Goal: Task Accomplishment & Management: Manage account settings

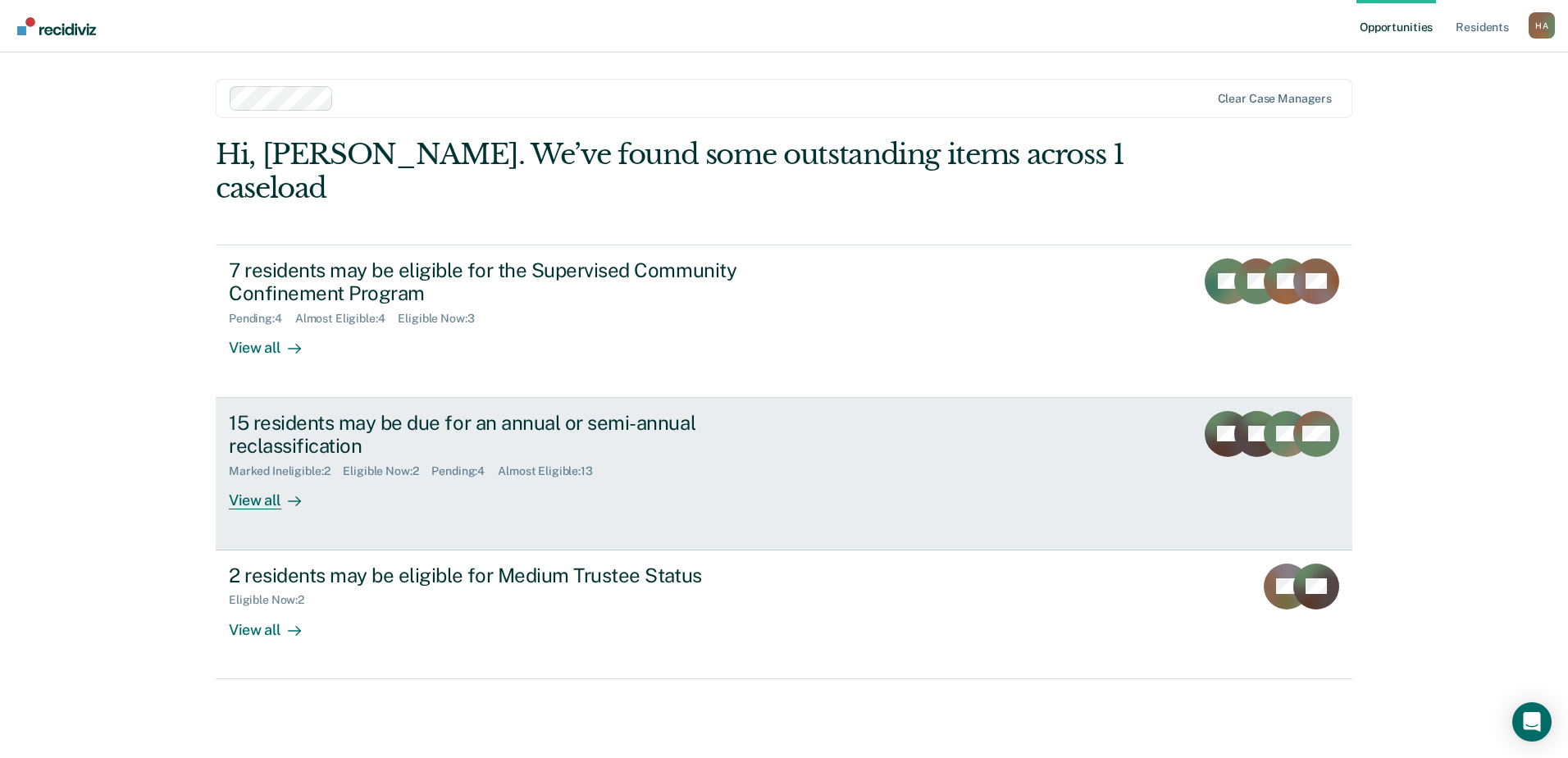
click at [455, 411] on div "15 residents may be due for an annual or semi-annual reclassification" at bounding box center [516, 435] width 576 height 48
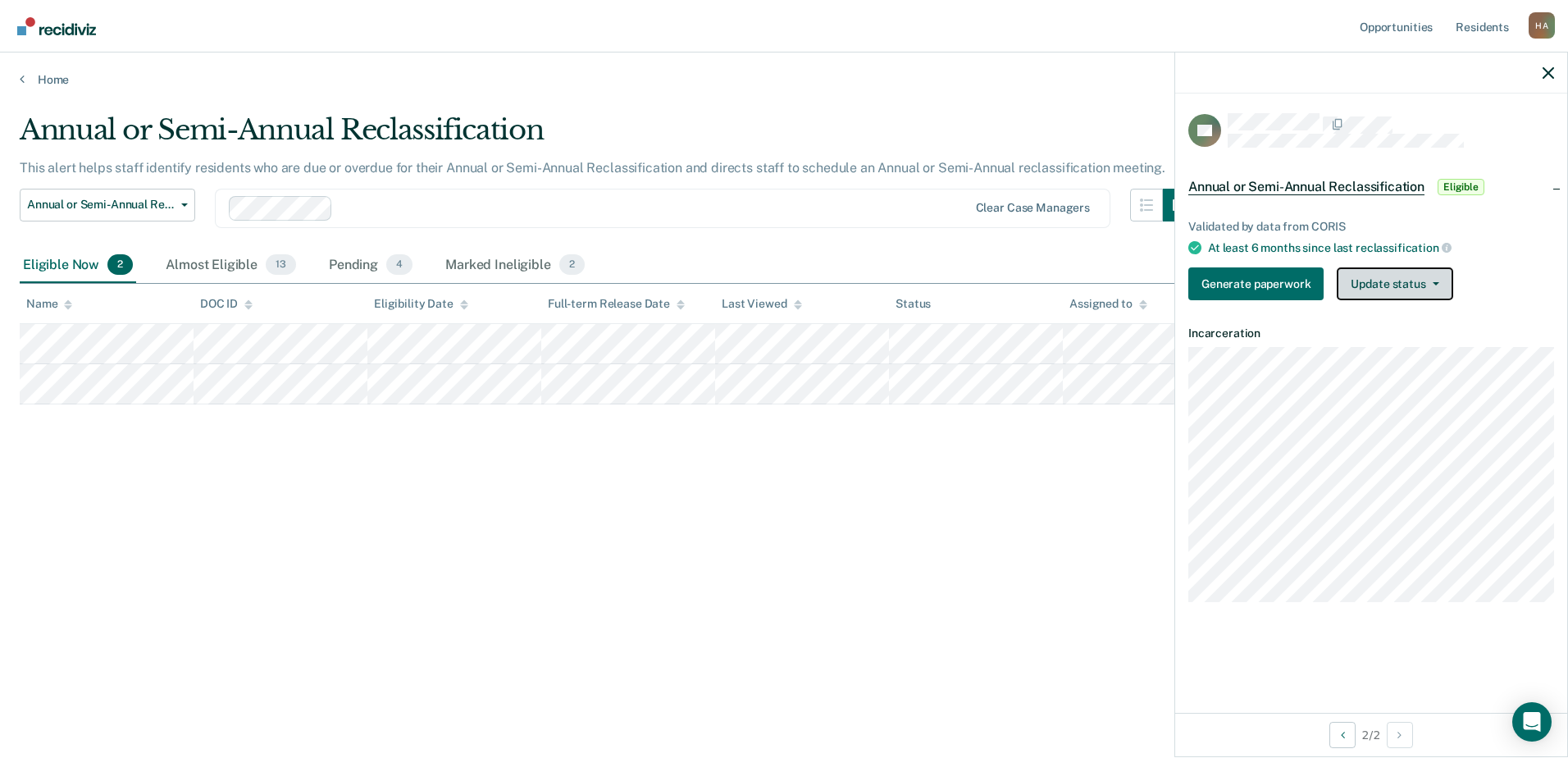
click at [1401, 293] on button "Update status" at bounding box center [1395, 284] width 115 height 33
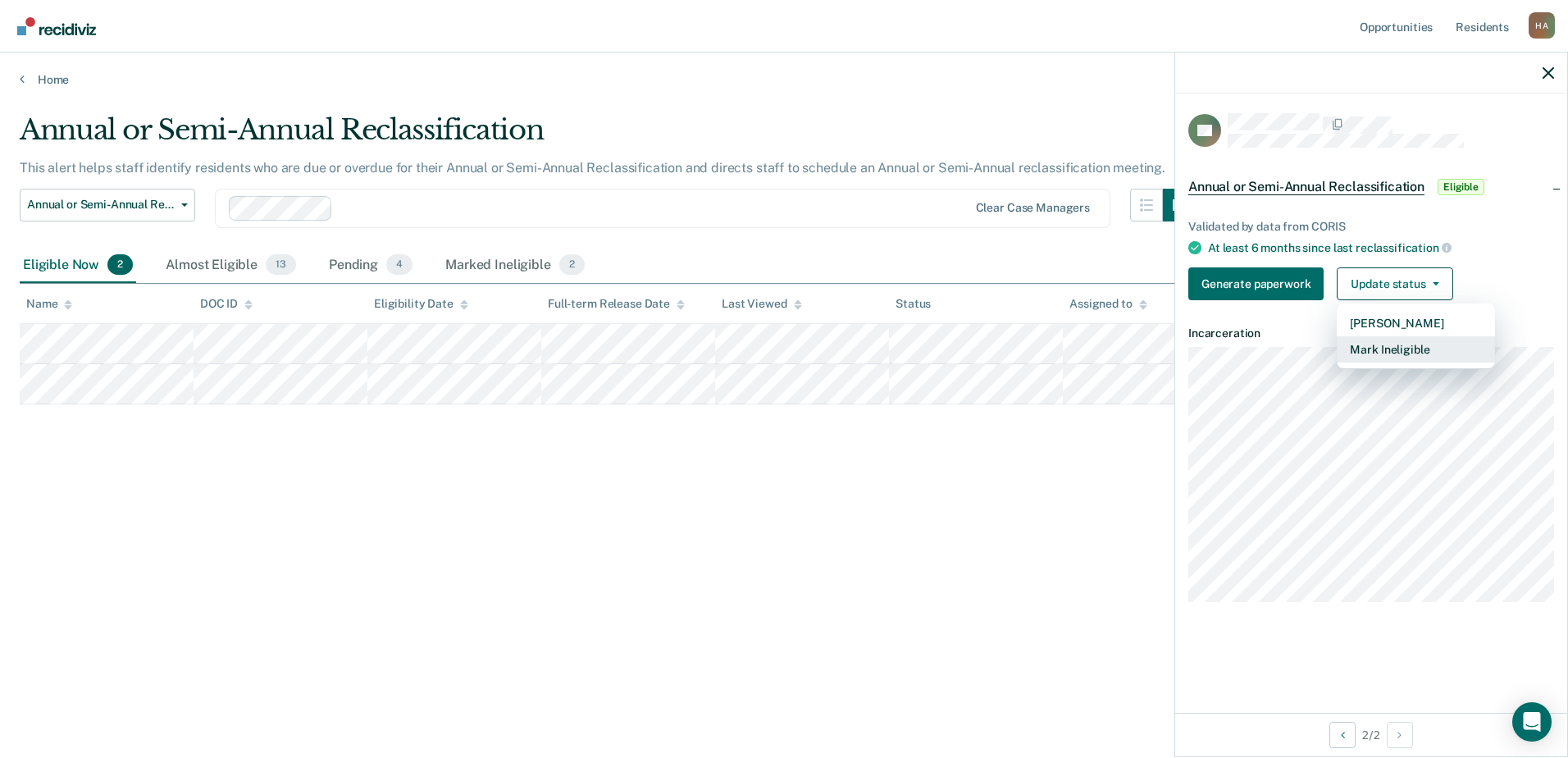
click at [1399, 350] on button "Mark Ineligible" at bounding box center [1416, 350] width 158 height 26
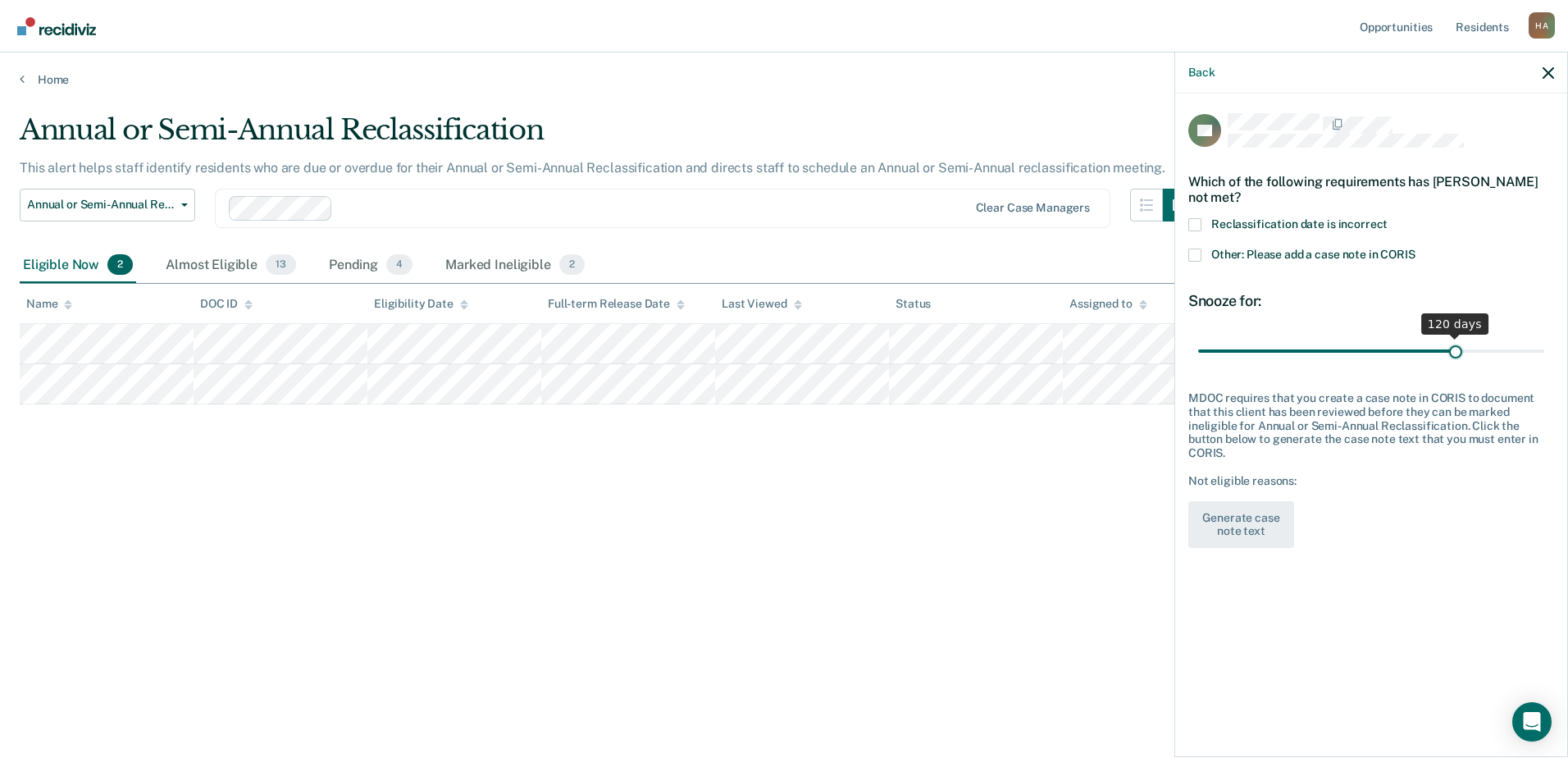
drag, startPoint x: 1259, startPoint y: 349, endPoint x: 1457, endPoint y: 337, distance: 198.4
click at [1457, 337] on input "range" at bounding box center [1372, 351] width 346 height 29
drag, startPoint x: 1453, startPoint y: 349, endPoint x: 1547, endPoint y: 341, distance: 94.3
click at [1545, 341] on input "range" at bounding box center [1372, 351] width 346 height 29
drag, startPoint x: 1536, startPoint y: 352, endPoint x: 1512, endPoint y: 351, distance: 24.0
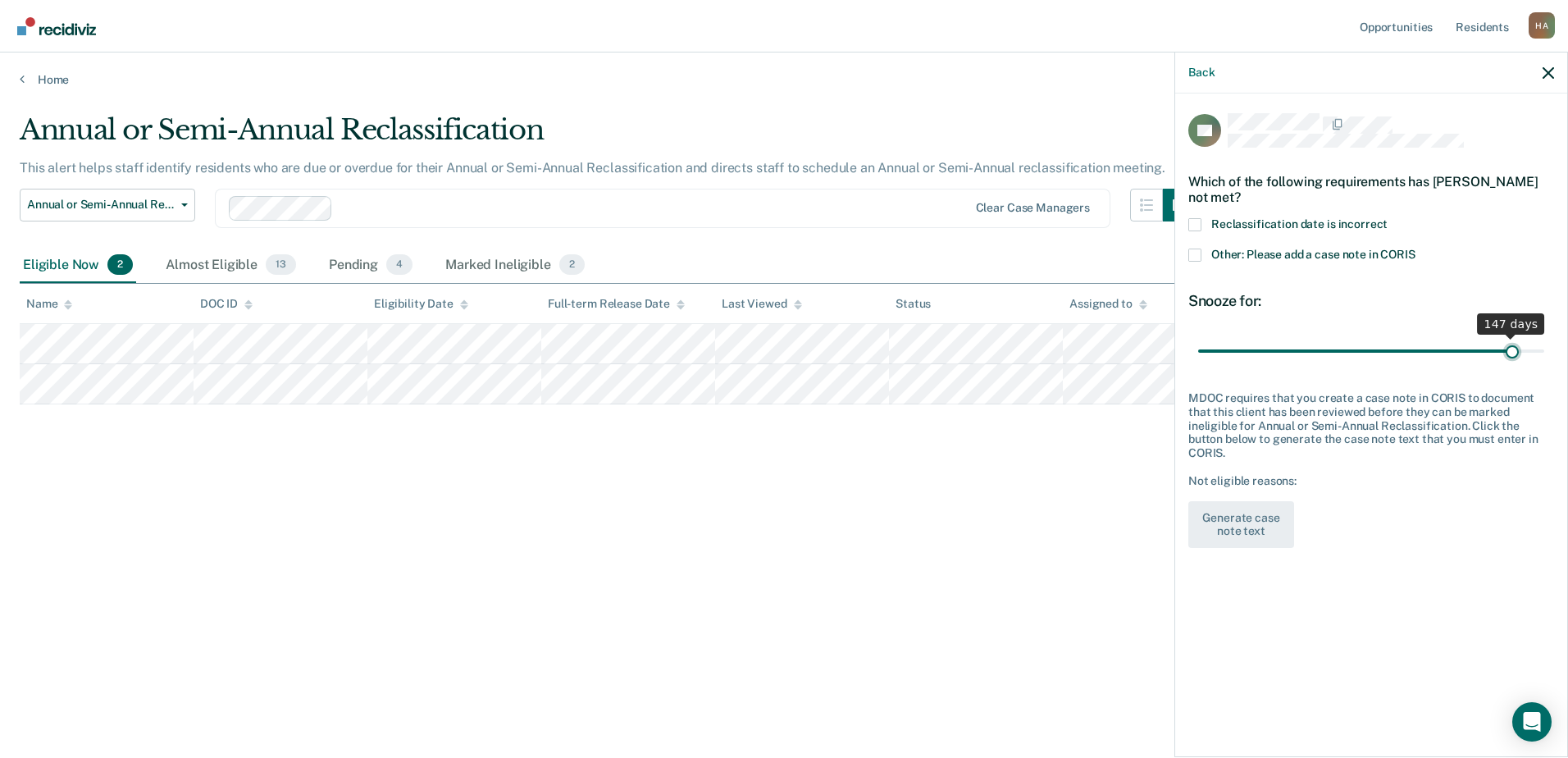
type input "147"
click at [1512, 351] on input "range" at bounding box center [1372, 351] width 346 height 29
click at [1253, 220] on span "Reclassification date is incorrect" at bounding box center [1300, 224] width 177 height 13
click at [1388, 219] on input "Reclassification date is incorrect" at bounding box center [1388, 219] width 0 height 0
click at [1225, 508] on button "Generate case note text" at bounding box center [1241, 525] width 106 height 48
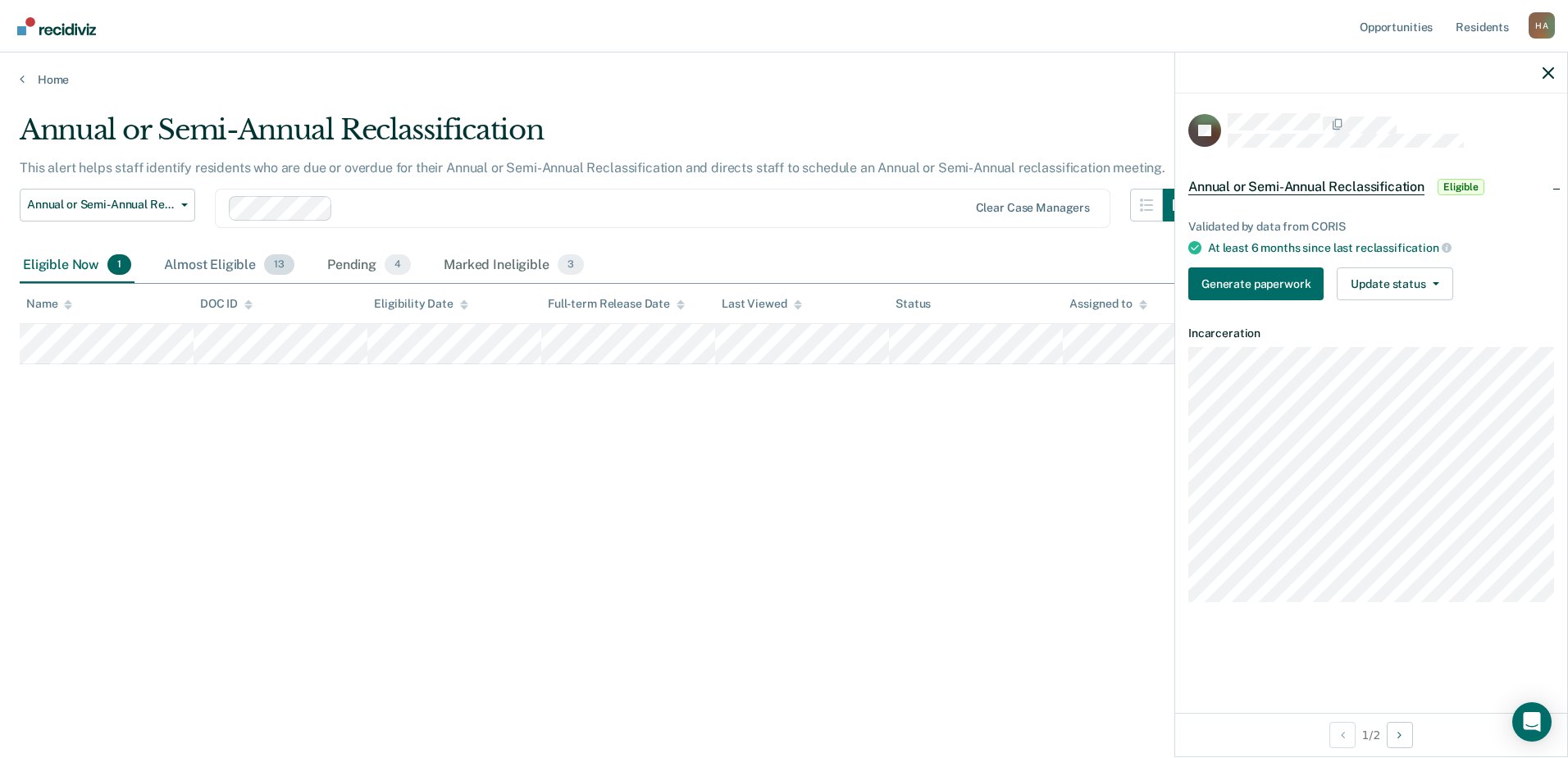
click at [222, 261] on div "Almost Eligible 13" at bounding box center [229, 266] width 137 height 36
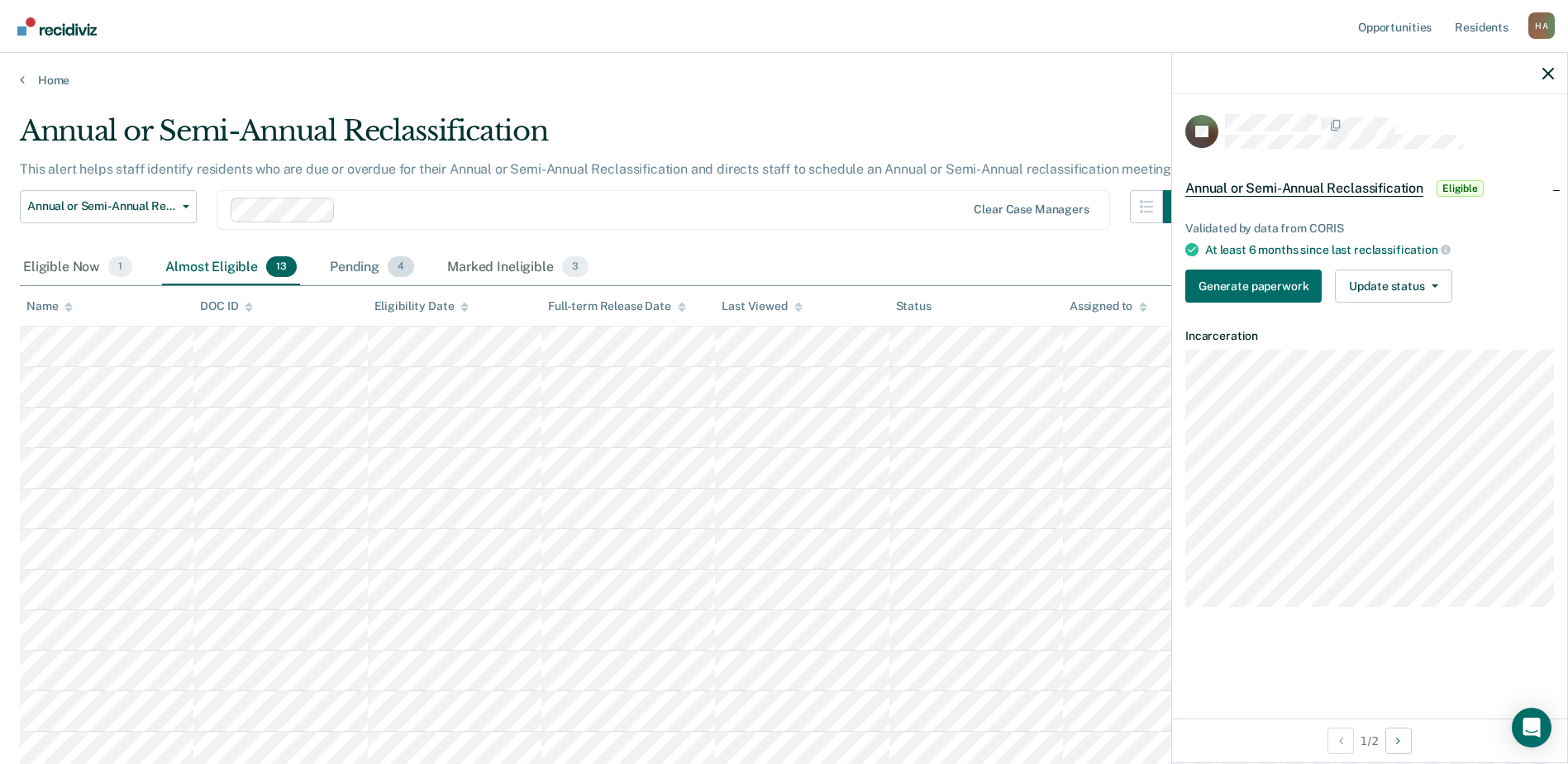
click at [343, 267] on div "Pending 4" at bounding box center [371, 268] width 91 height 37
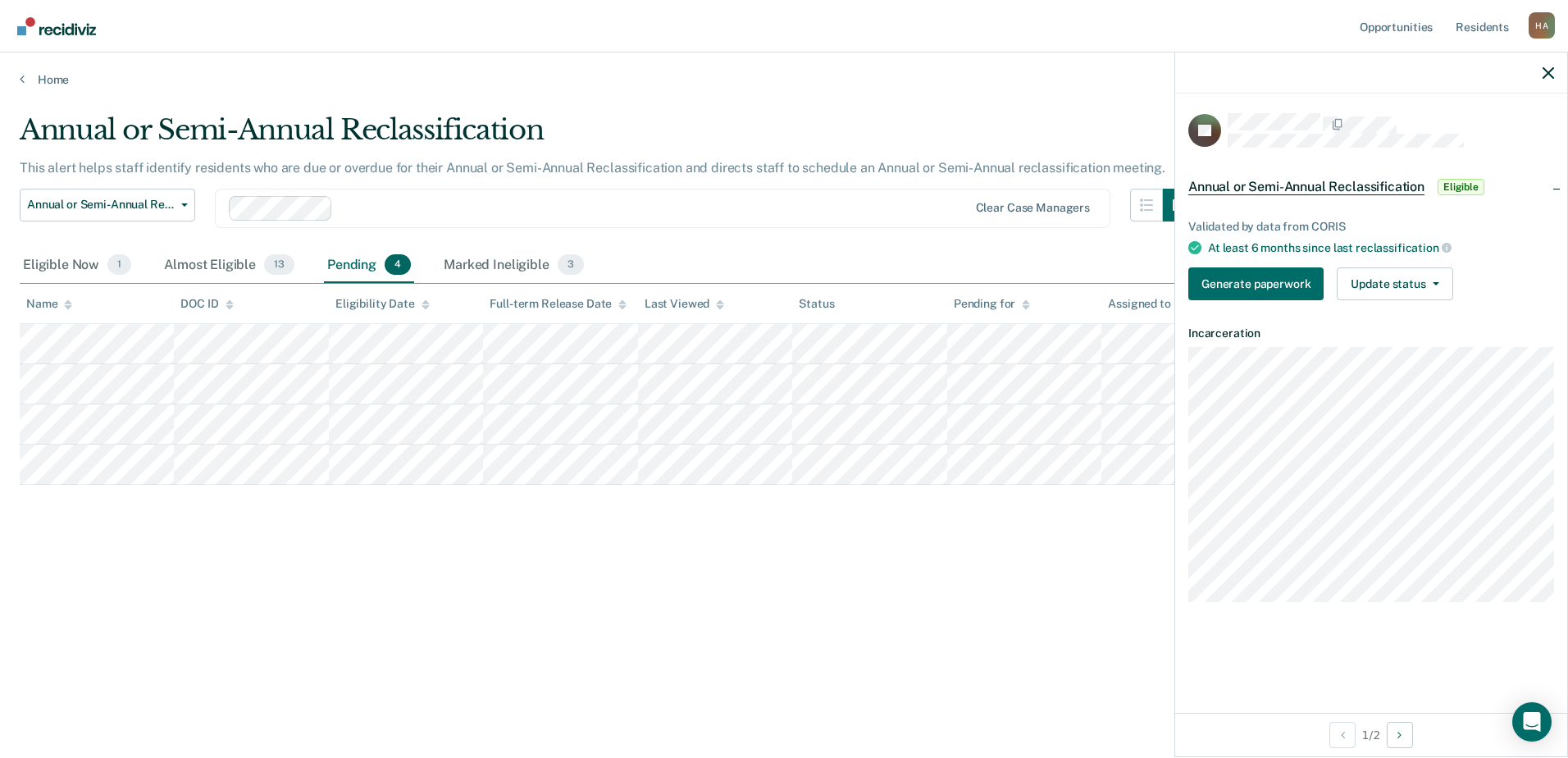
click at [955, 318] on th "Pending for" at bounding box center [1024, 304] width 154 height 40
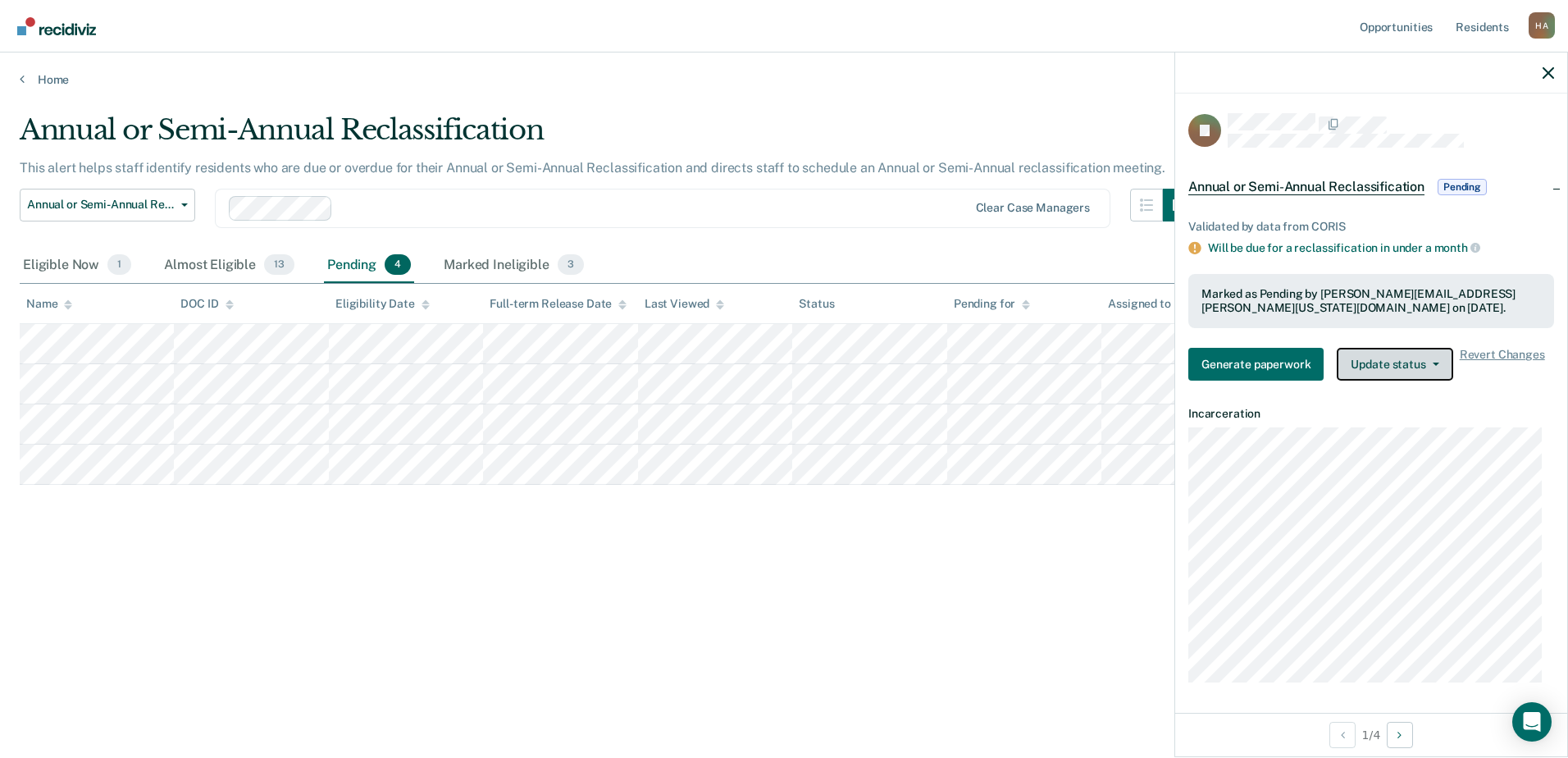
click at [1420, 366] on button "Update status" at bounding box center [1395, 365] width 115 height 33
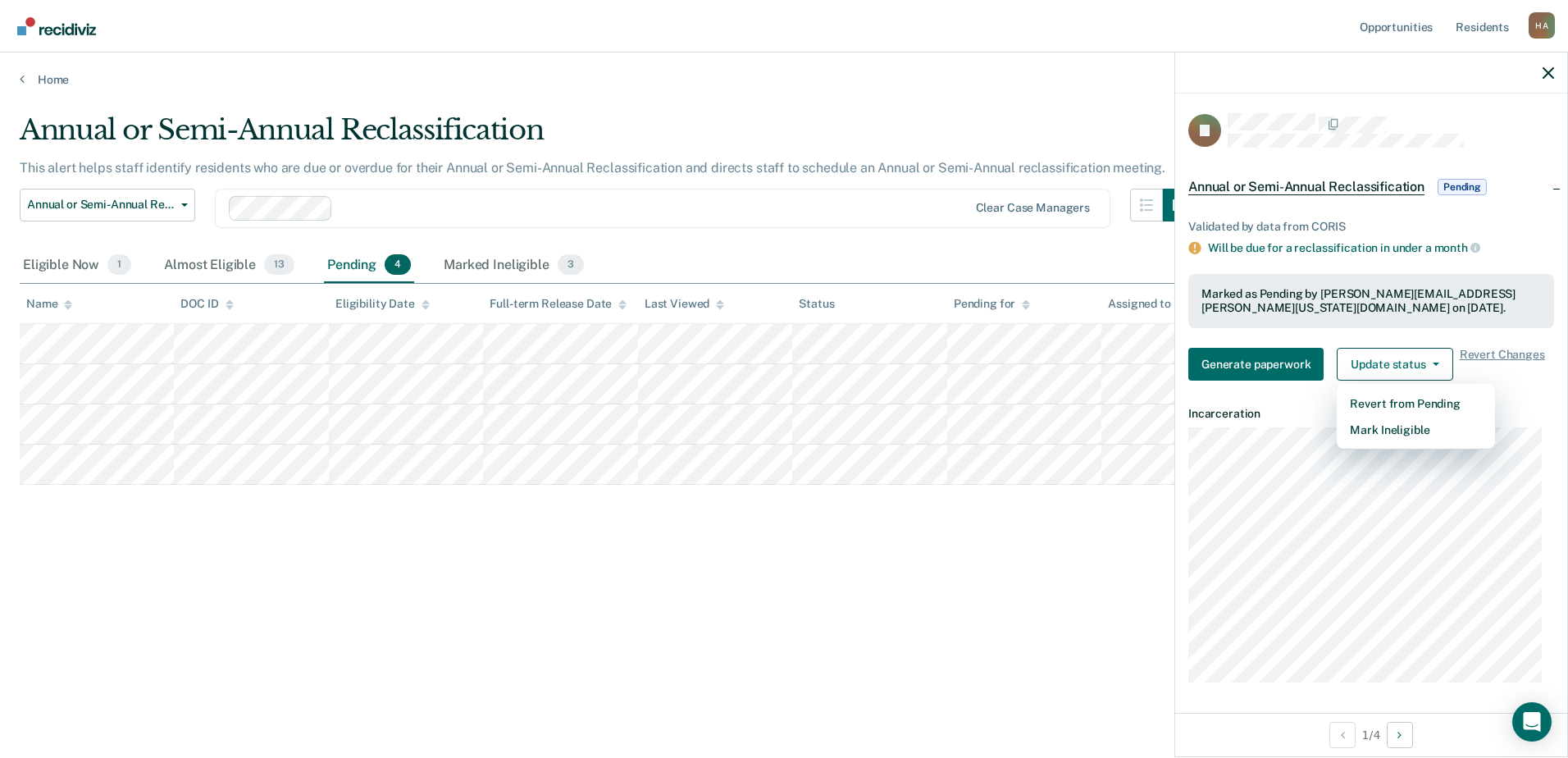
click at [803, 596] on div "Annual or Semi-Annual Reclassification This alert helps staff identify resident…" at bounding box center [784, 374] width 1529 height 521
click at [221, 259] on div "Almost Eligible 13" at bounding box center [229, 266] width 137 height 36
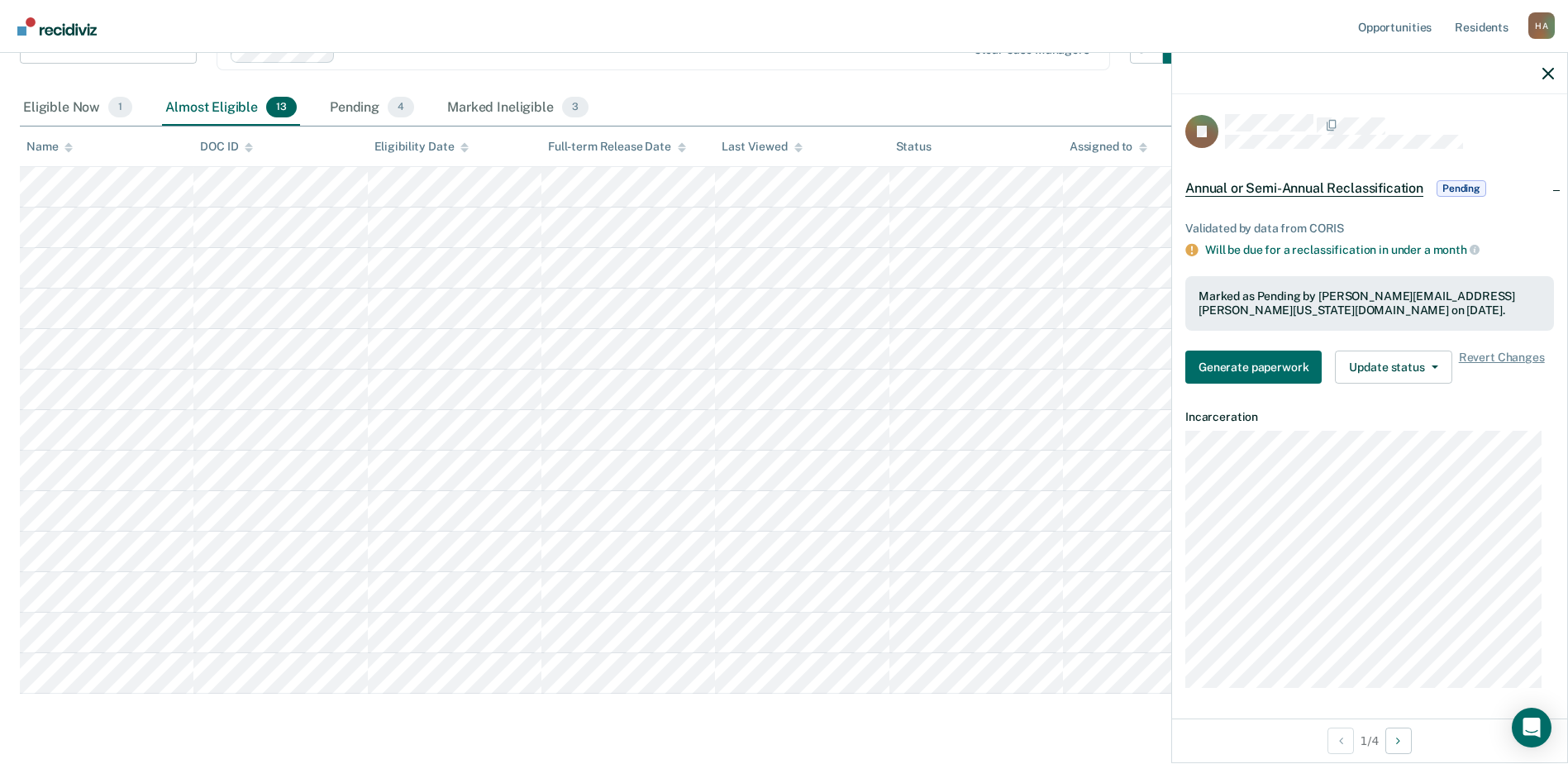
scroll to position [165, 0]
click at [497, 86] on div "Marked Ineligible 3" at bounding box center [518, 102] width 148 height 37
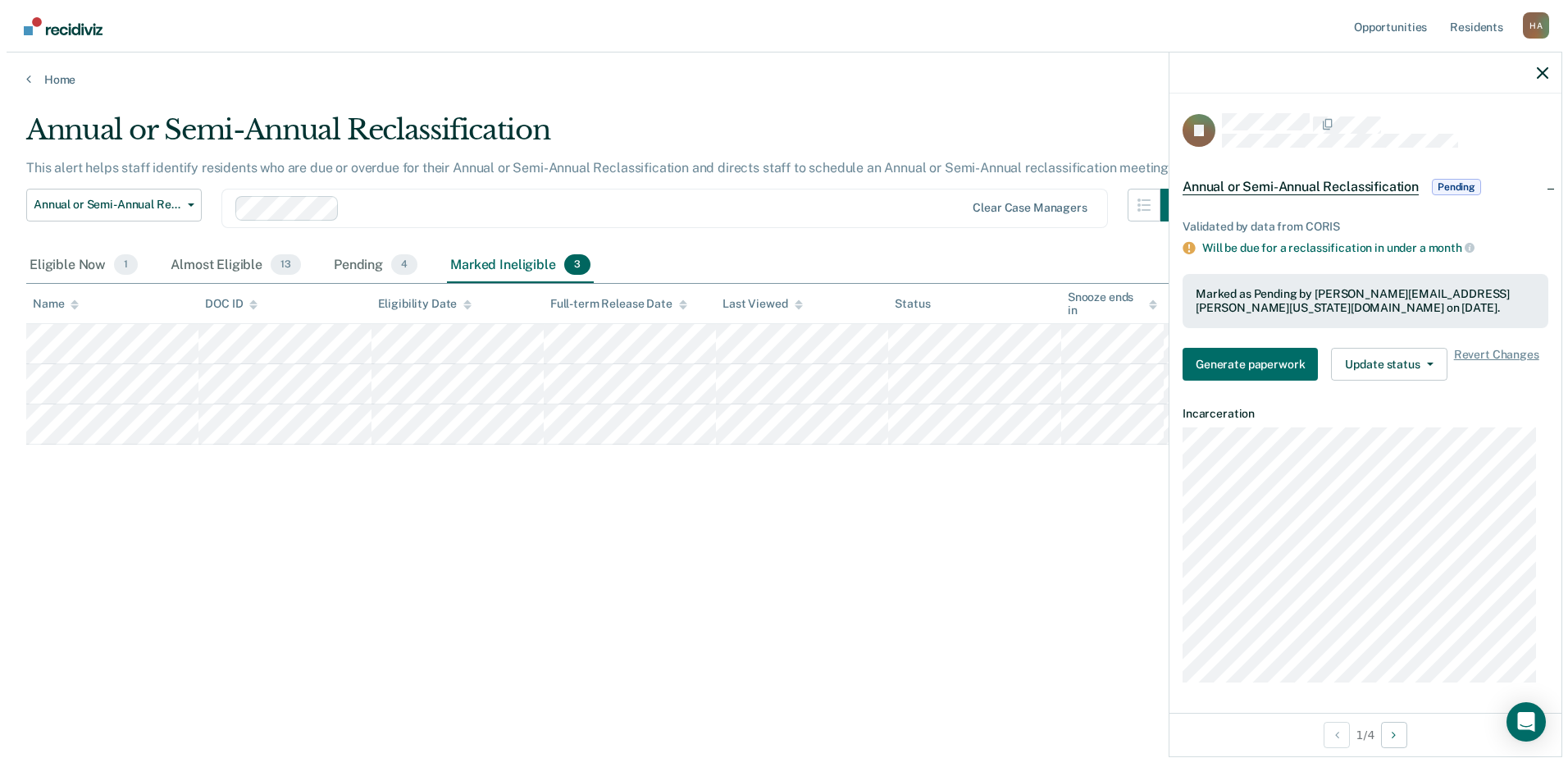
scroll to position [0, 0]
